Goal: Find contact information: Find contact information

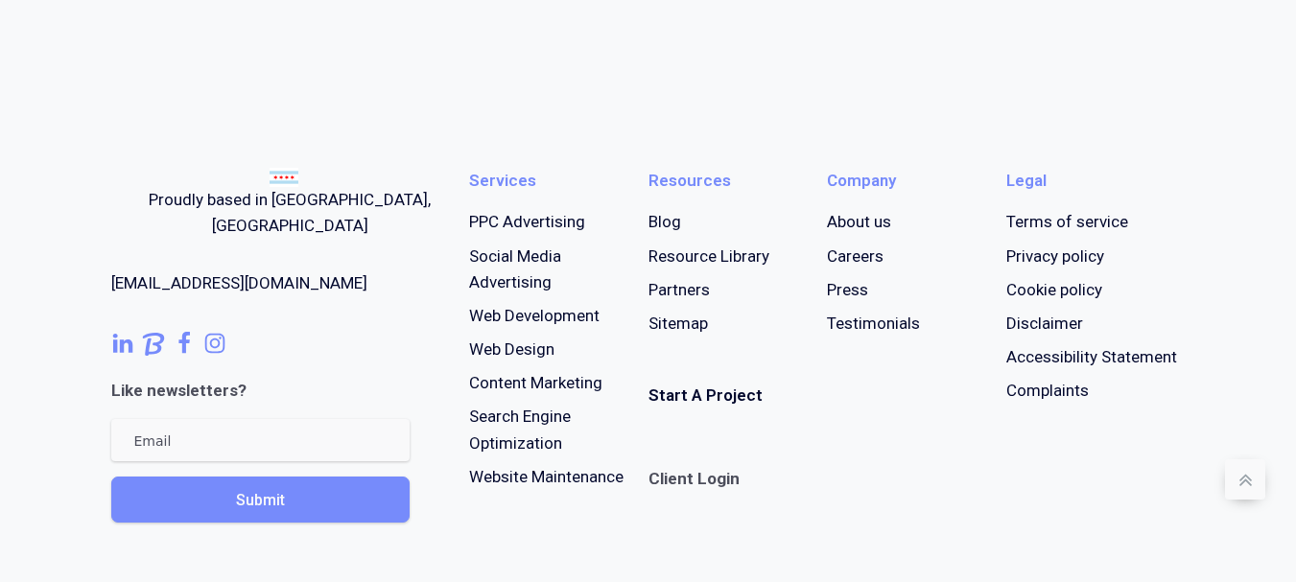
scroll to position [1444, 0]
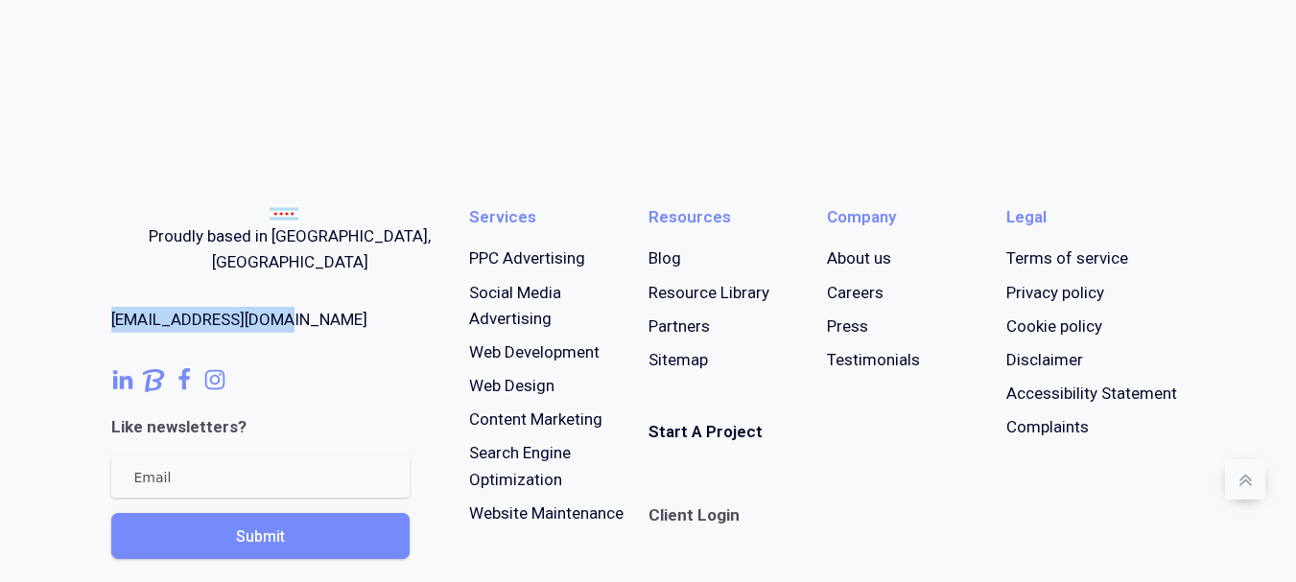
drag, startPoint x: 103, startPoint y: 270, endPoint x: 310, endPoint y: 268, distance: 207.3
click at [310, 268] on div "Proudly based in [GEOGRAPHIC_DATA], [GEOGRAPHIC_DATA] [EMAIL_ADDRESS][DOMAIN_NA…" at bounding box center [648, 571] width 1121 height 964
copy link "[EMAIL_ADDRESS][DOMAIN_NAME]"
